Goal: Check status: Check status

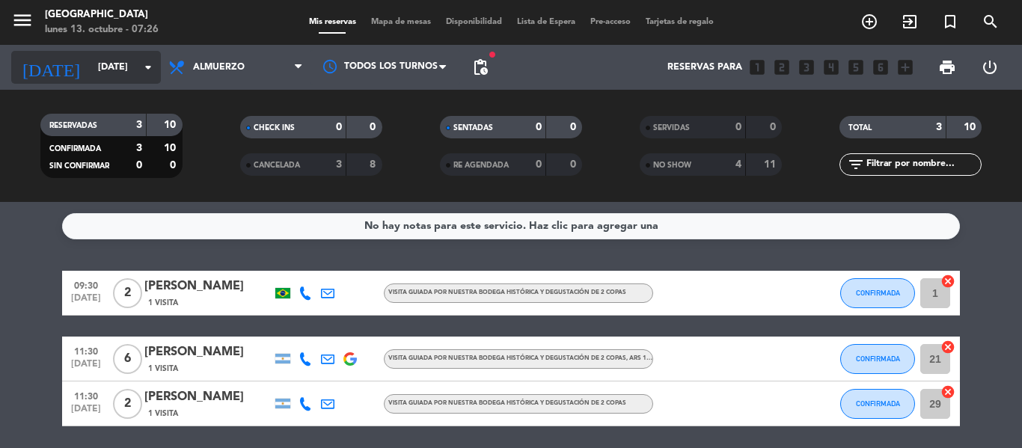
click at [150, 65] on icon "arrow_drop_down" at bounding box center [148, 67] width 18 height 18
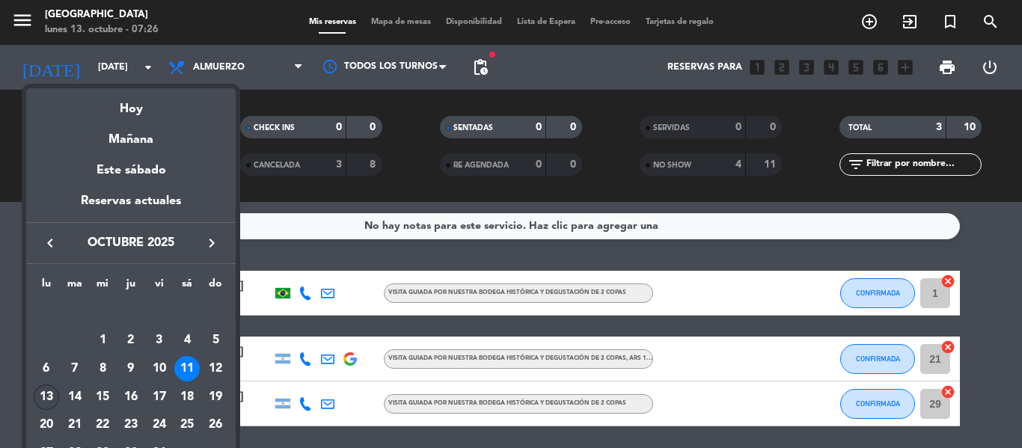
click at [37, 397] on div "13" at bounding box center [46, 397] width 25 height 25
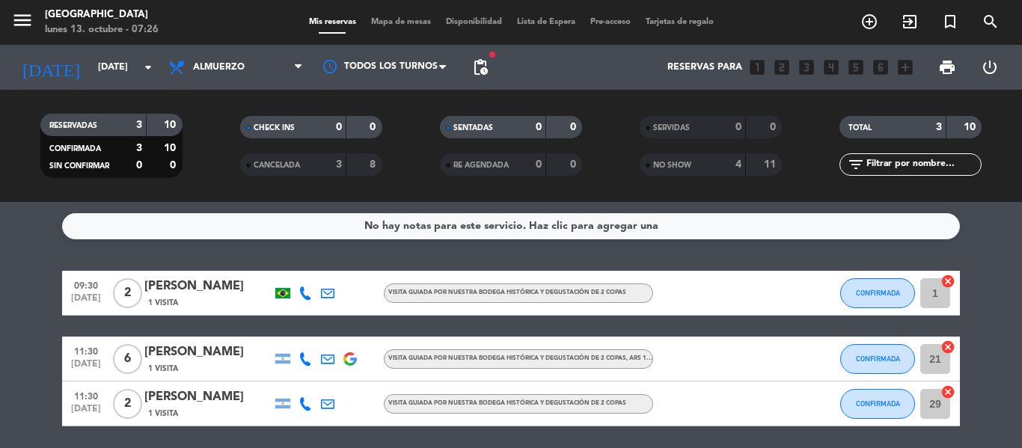
type input "[DATE]"
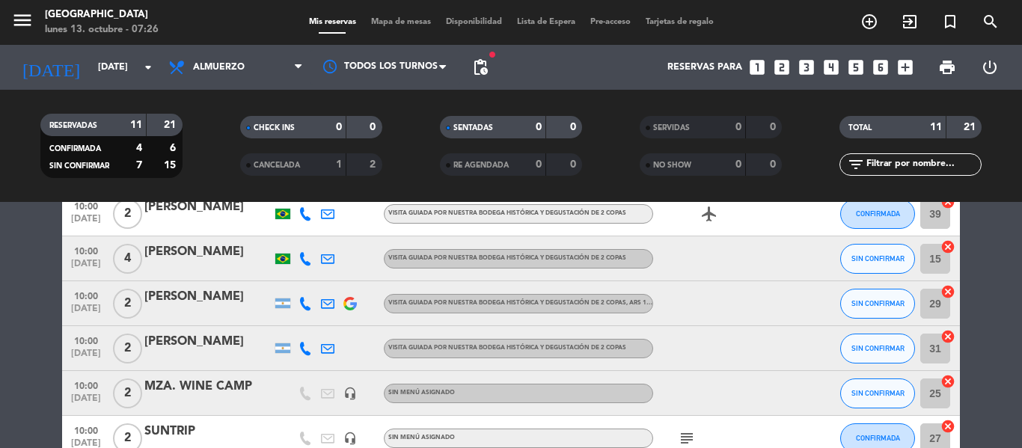
scroll to position [150, 0]
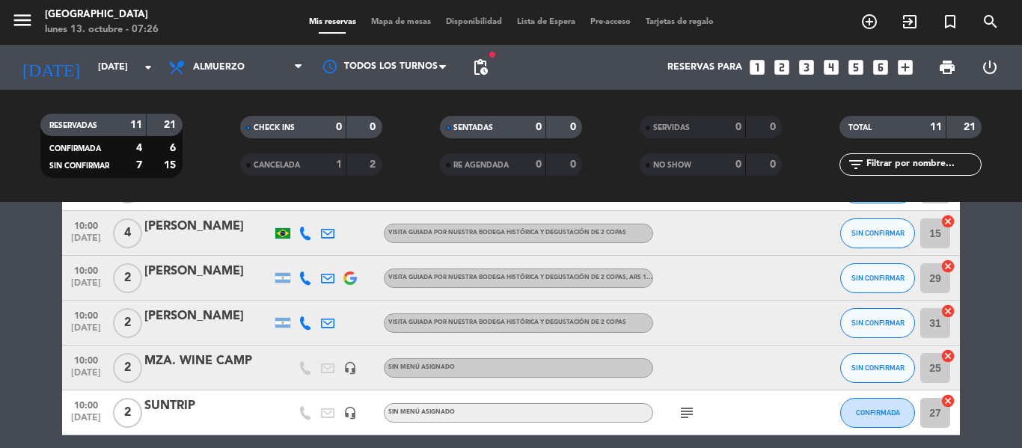
click at [177, 407] on div "SUNTRIP" at bounding box center [207, 405] width 127 height 19
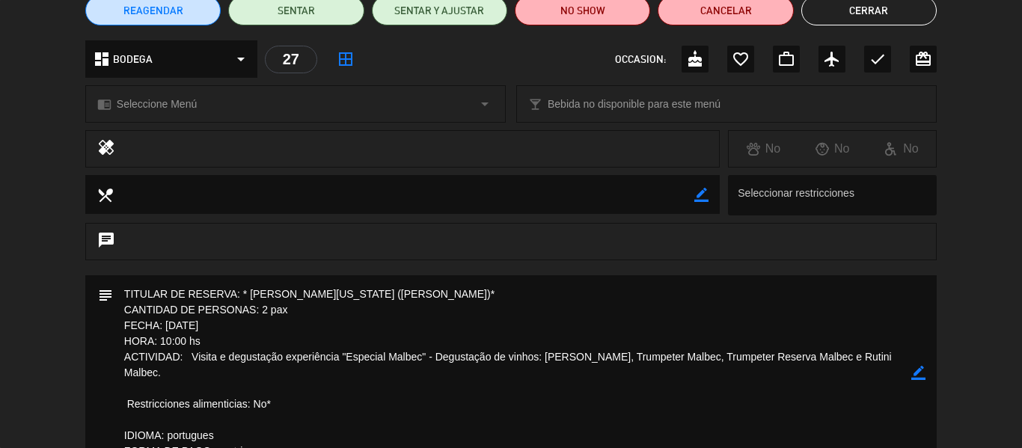
scroll to position [0, 0]
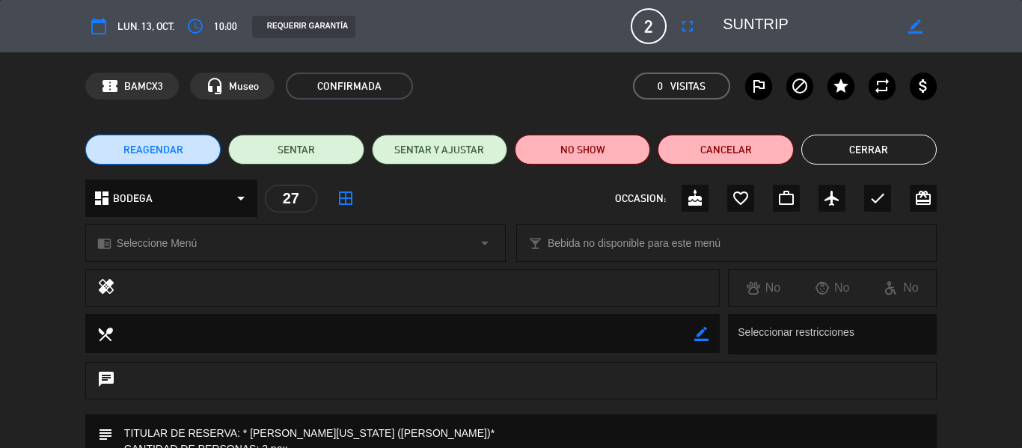
click at [857, 150] on button "Cerrar" at bounding box center [868, 150] width 135 height 30
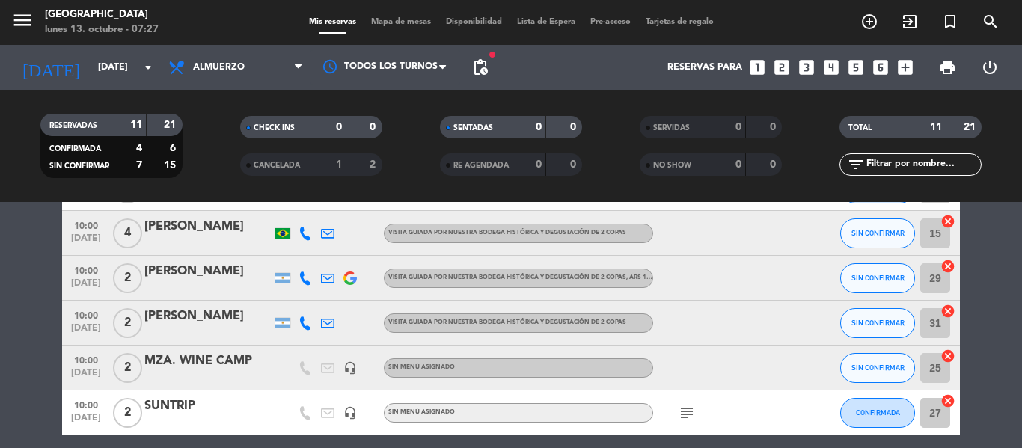
click at [174, 374] on div at bounding box center [207, 378] width 127 height 12
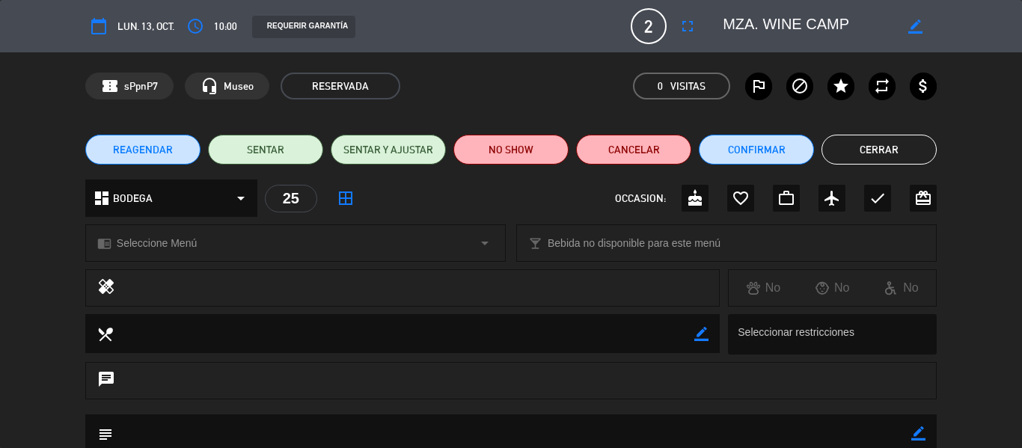
click at [848, 140] on button "Cerrar" at bounding box center [878, 150] width 115 height 30
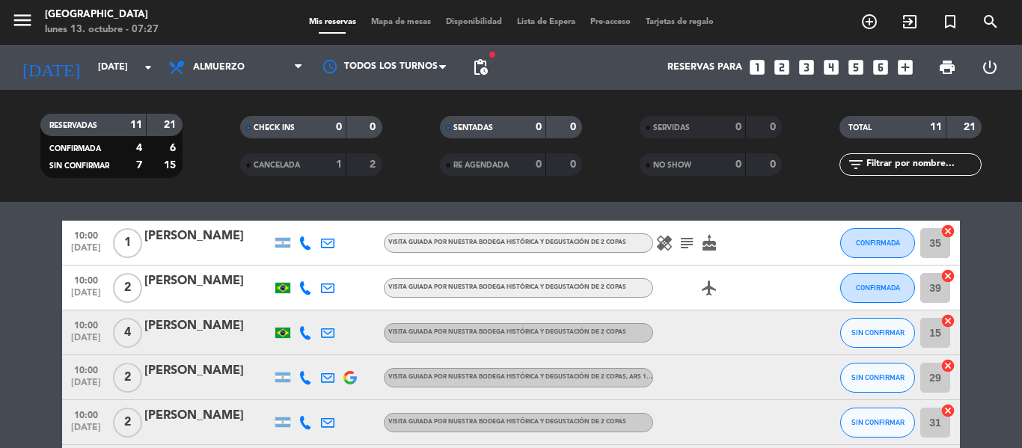
scroll to position [75, 0]
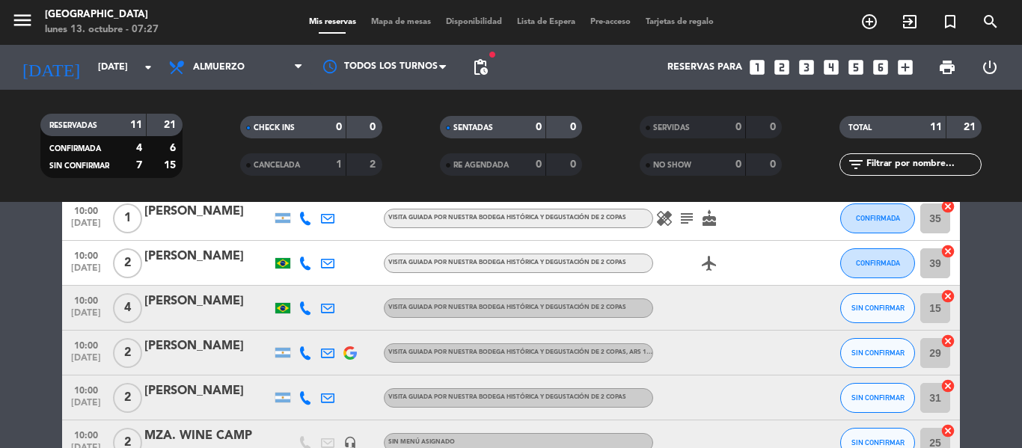
click at [206, 217] on div "[PERSON_NAME]" at bounding box center [207, 211] width 127 height 19
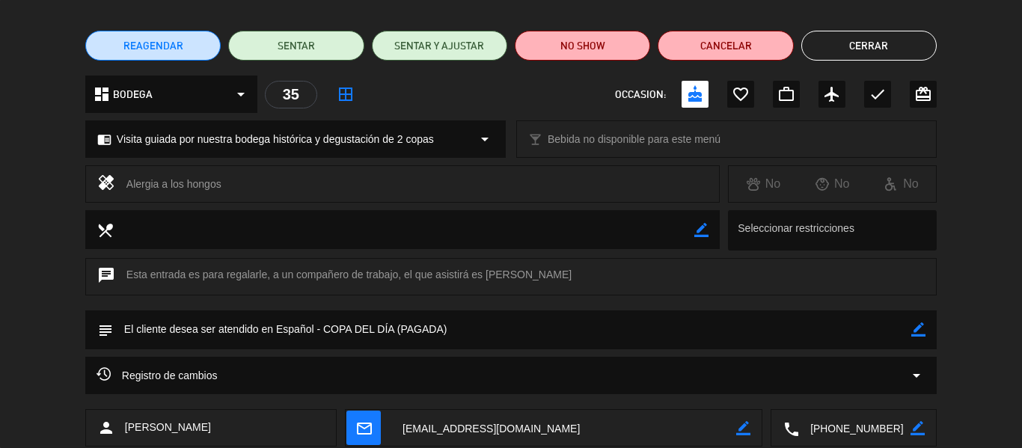
scroll to position [0, 0]
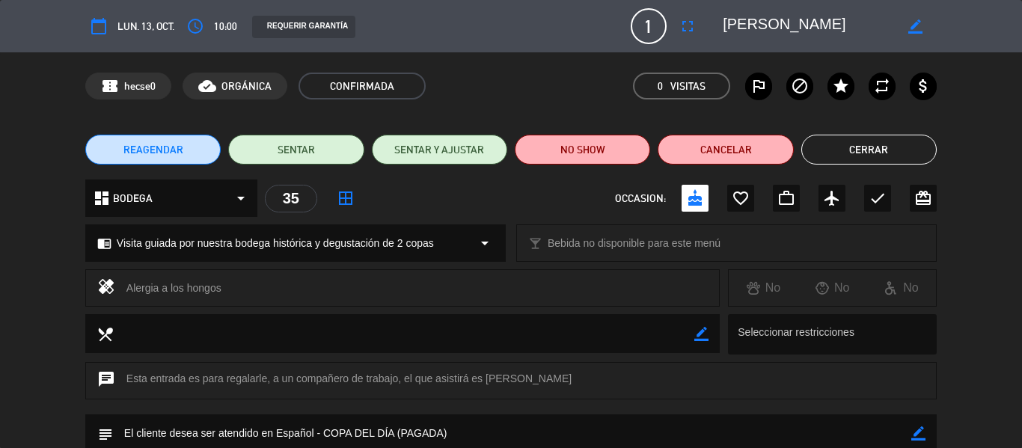
click at [875, 150] on button "Cerrar" at bounding box center [868, 150] width 135 height 30
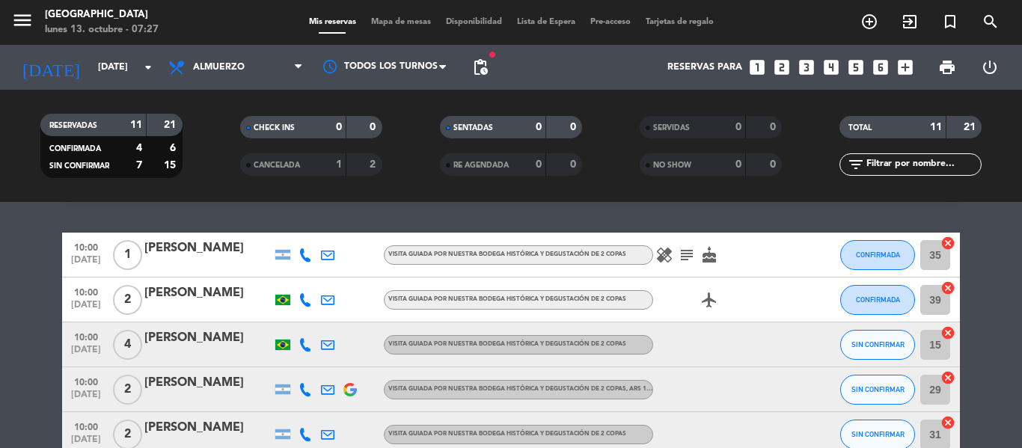
scroll to position [113, 0]
